Goal: Information Seeking & Learning: Learn about a topic

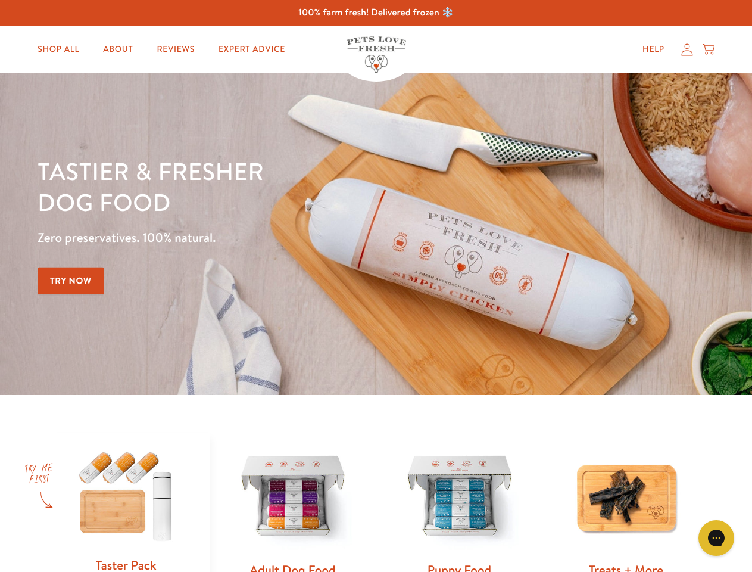
click at [376, 286] on div "Tastier & fresher dog food Zero preservatives. 100% natural. Try Now" at bounding box center [263, 233] width 451 height 157
click at [717, 538] on icon "Gorgias live chat" at bounding box center [716, 537] width 11 height 11
